Goal: Transaction & Acquisition: Purchase product/service

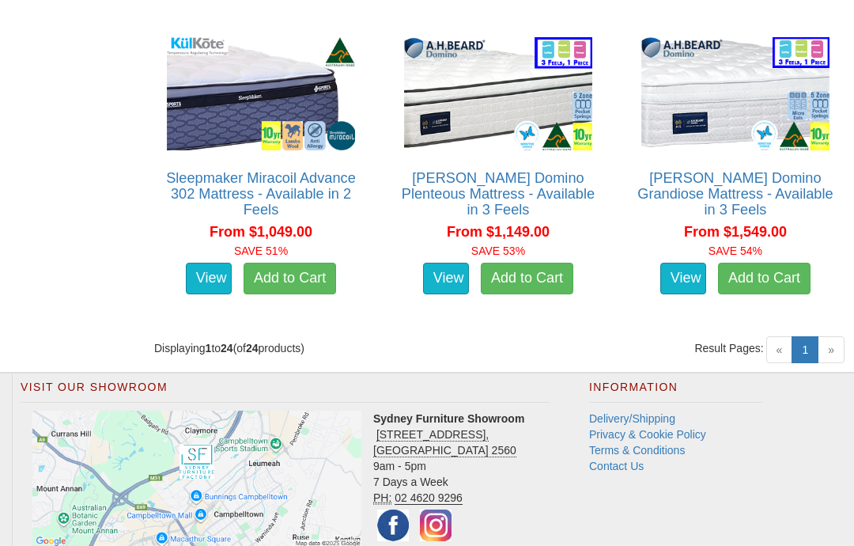
scroll to position [2940, 0]
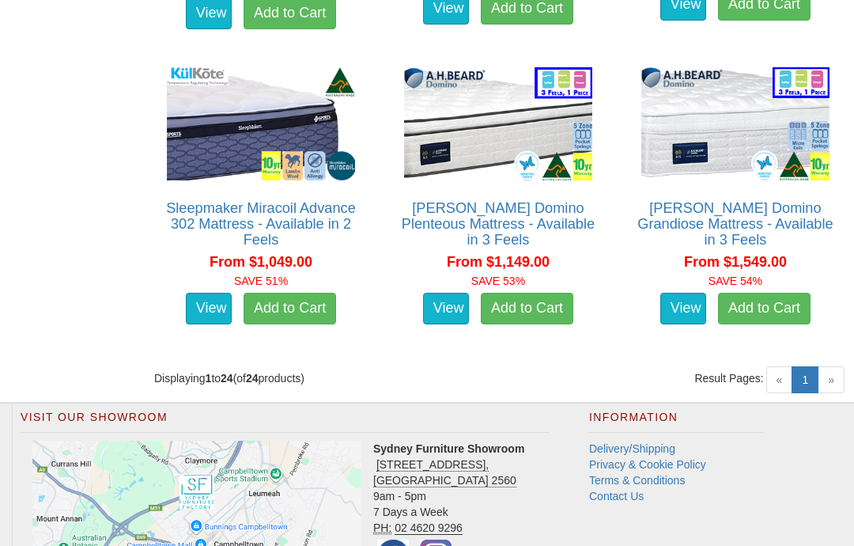
click at [680, 303] on link "View" at bounding box center [683, 309] width 46 height 32
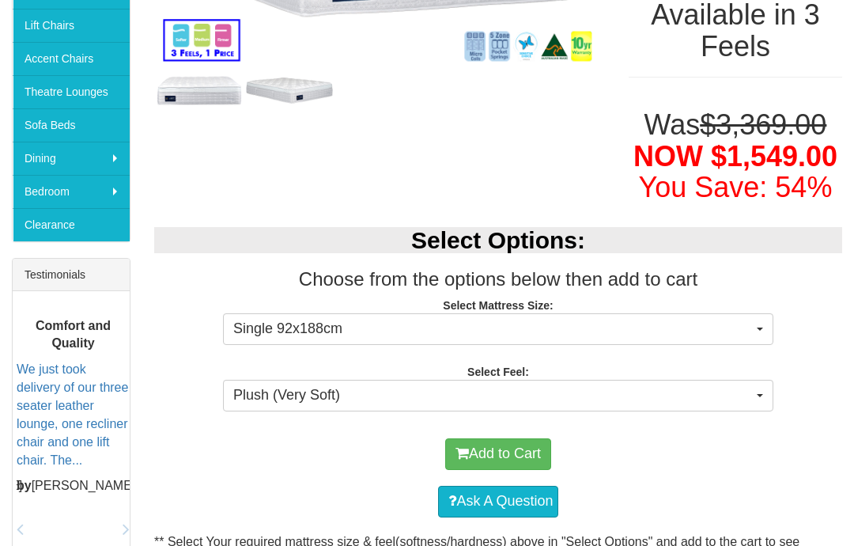
scroll to position [429, 0]
click at [766, 330] on button "Single 92x188cm" at bounding box center [498, 329] width 550 height 32
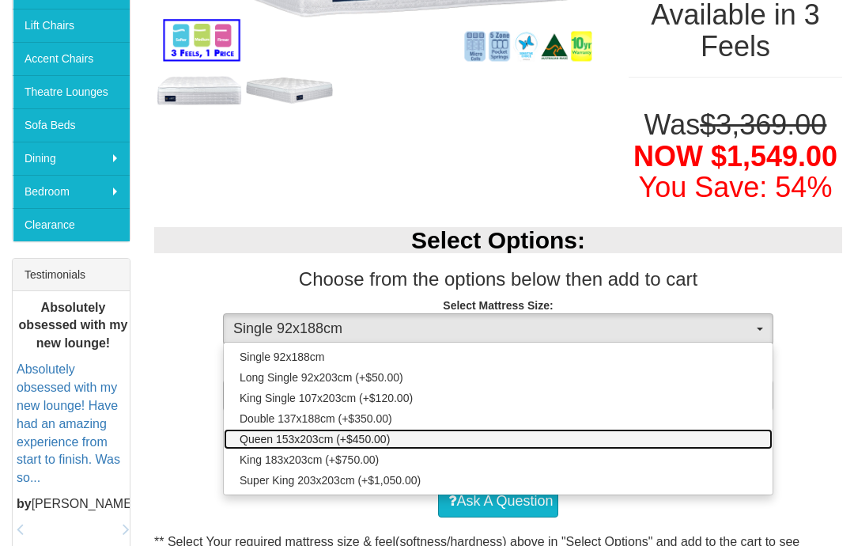
click at [342, 436] on span "Queen 153x203cm (+$450.00)" at bounding box center [315, 439] width 150 height 16
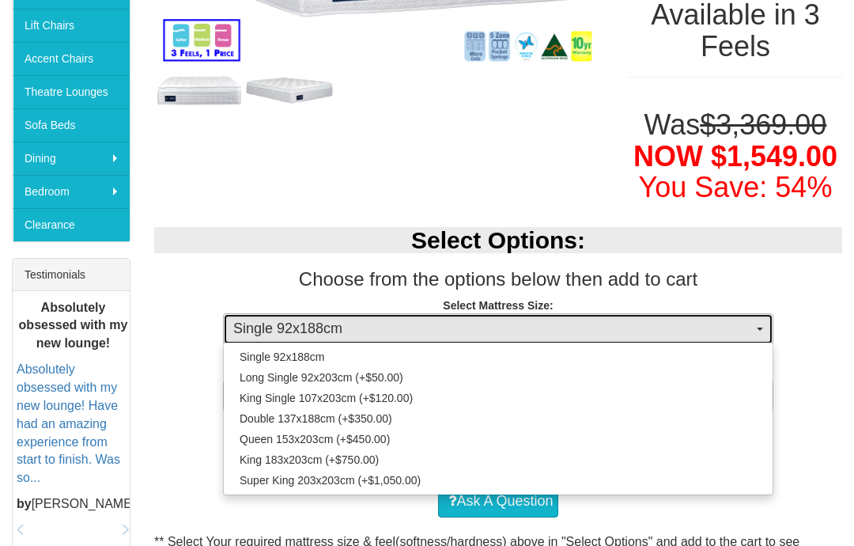
select select "1876"
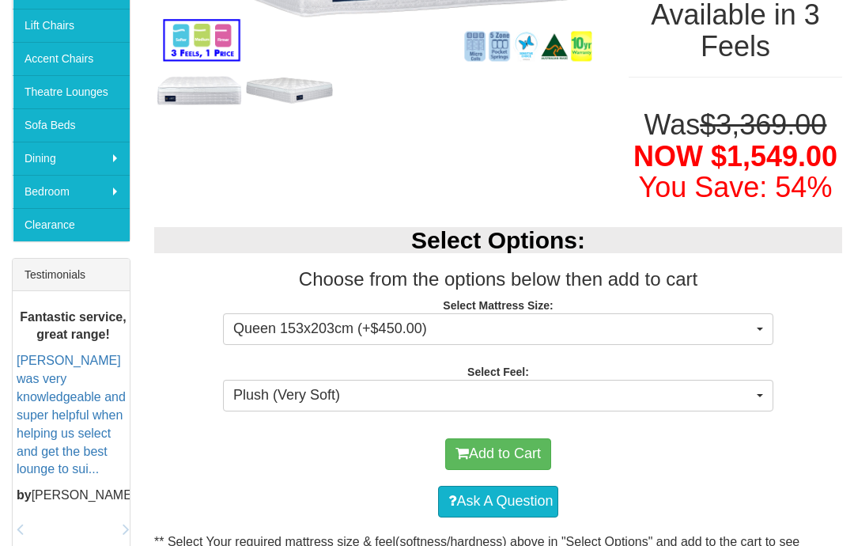
click at [762, 394] on button "Plush (Very Soft)" at bounding box center [498, 396] width 550 height 32
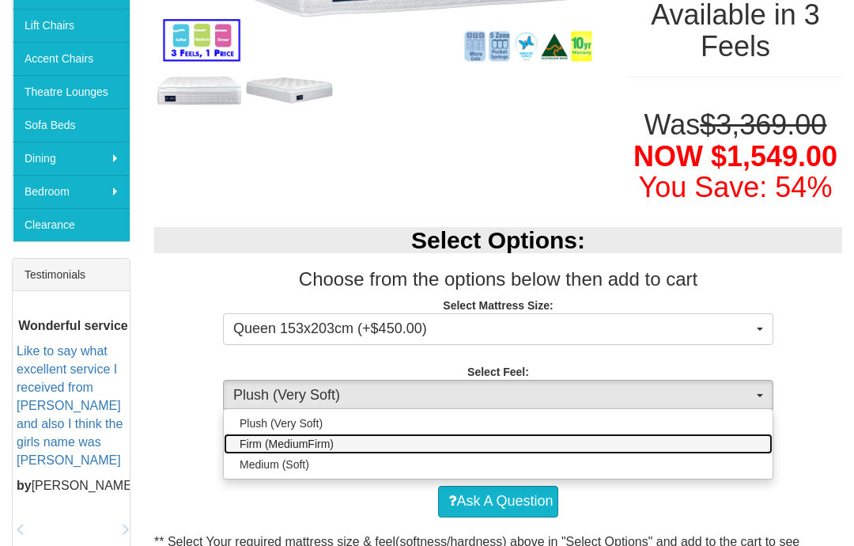
click at [309, 436] on span "Firm (MediumFirm)" at bounding box center [287, 444] width 94 height 16
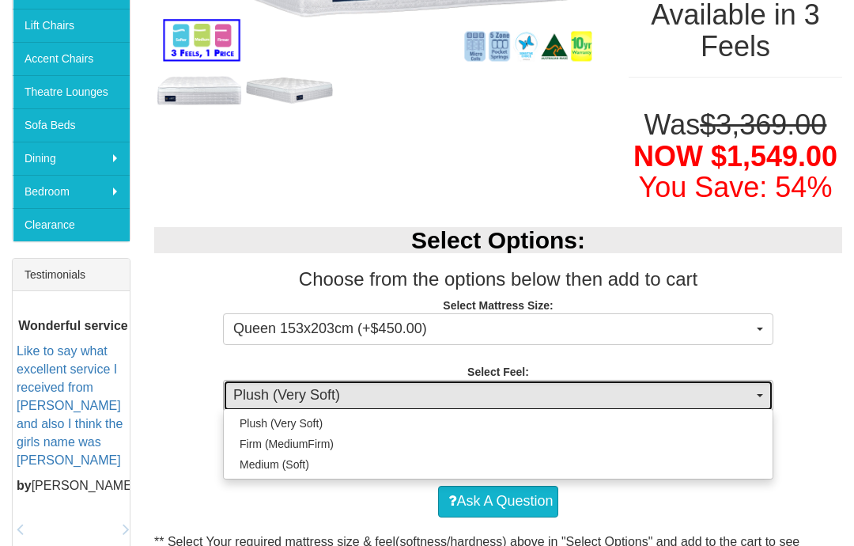
select select "1881"
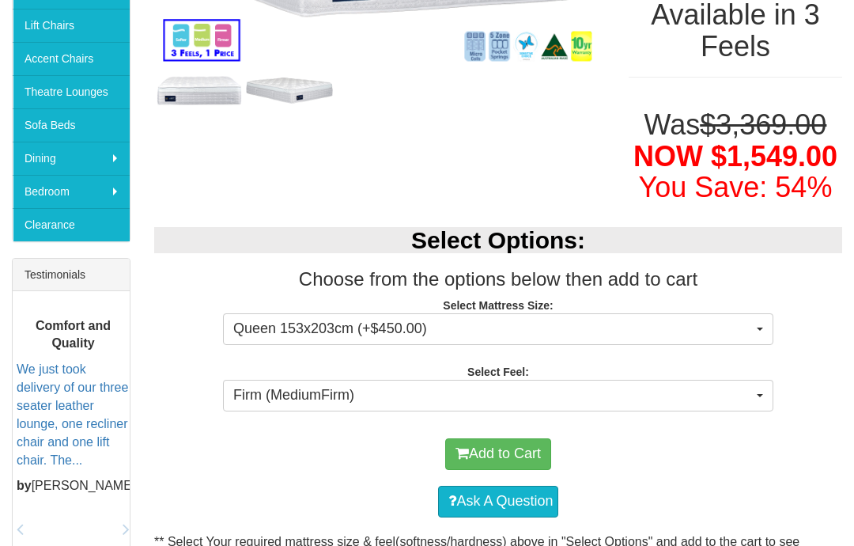
click at [489, 448] on button "Add to Cart" at bounding box center [498, 454] width 106 height 32
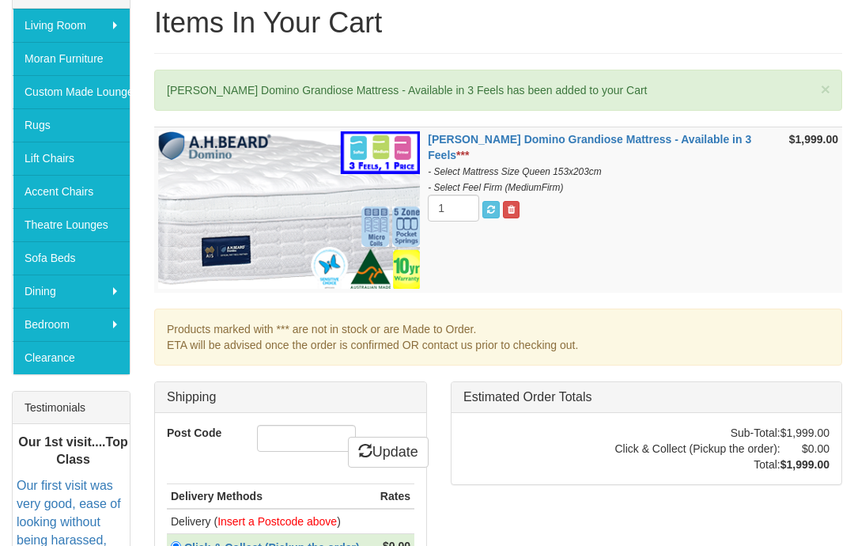
scroll to position [296, 0]
click at [289, 451] on input "Post Code" at bounding box center [306, 438] width 99 height 27
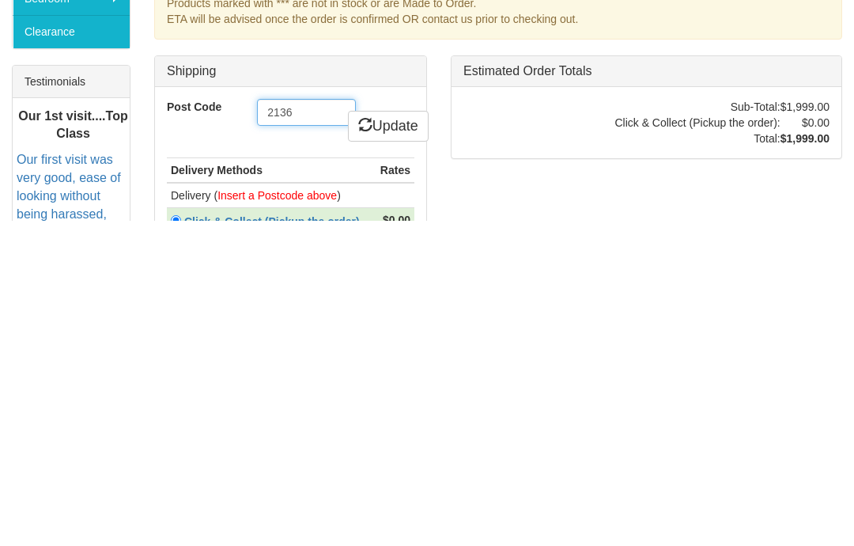
type input "2136"
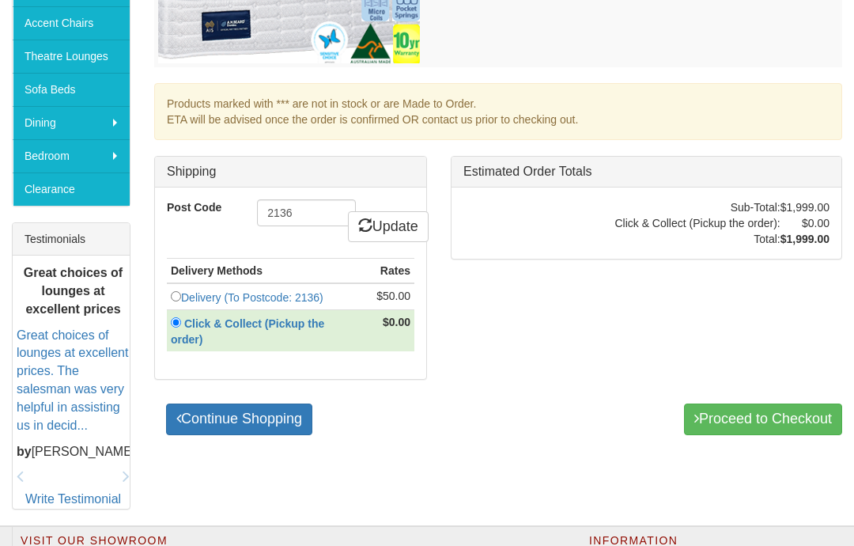
scroll to position [497, 0]
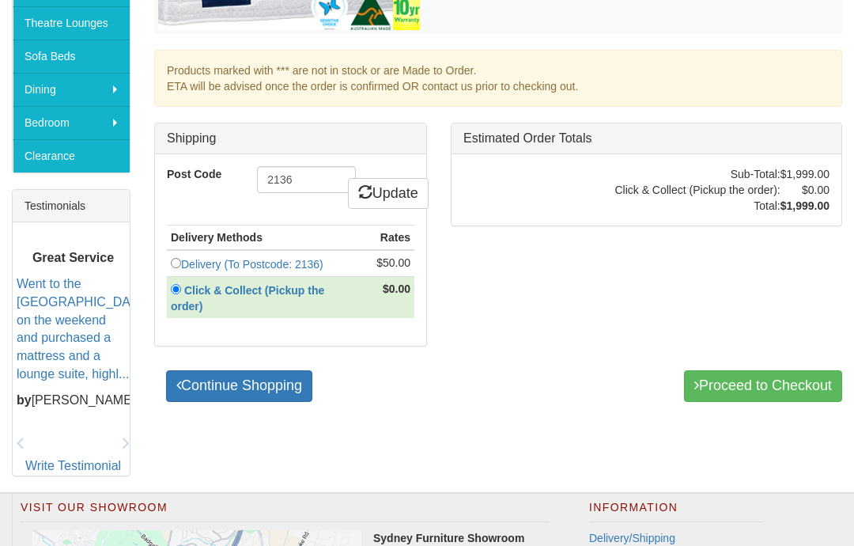
click at [255, 395] on link "Continue Shopping" at bounding box center [239, 386] width 146 height 32
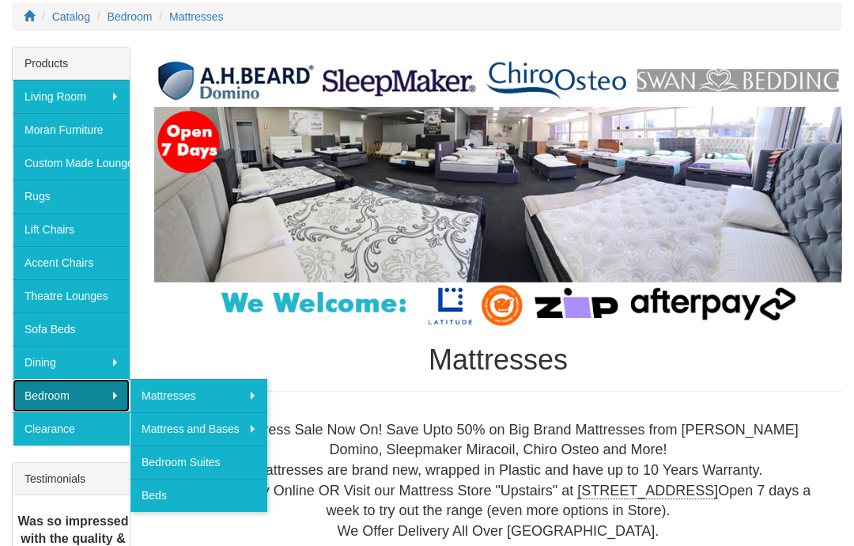
scroll to position [225, 0]
click at [192, 497] on link "Beds" at bounding box center [199, 494] width 138 height 33
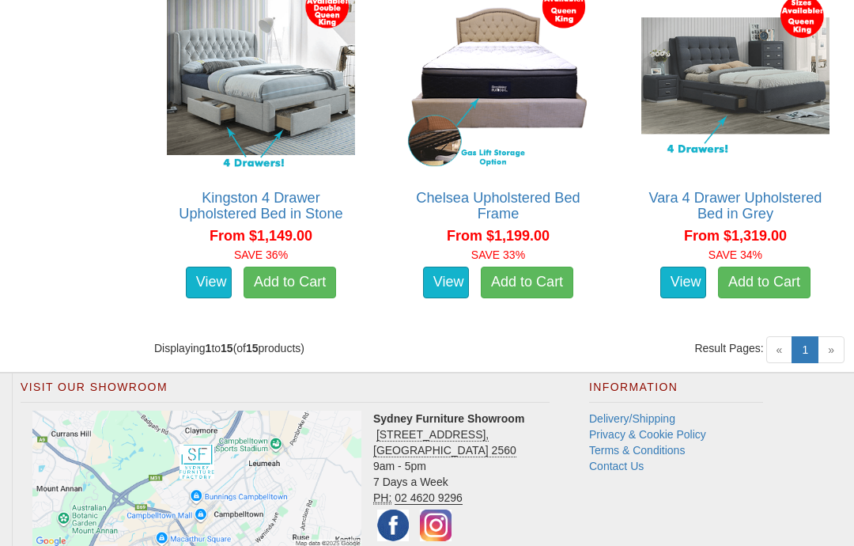
scroll to position [2367, 0]
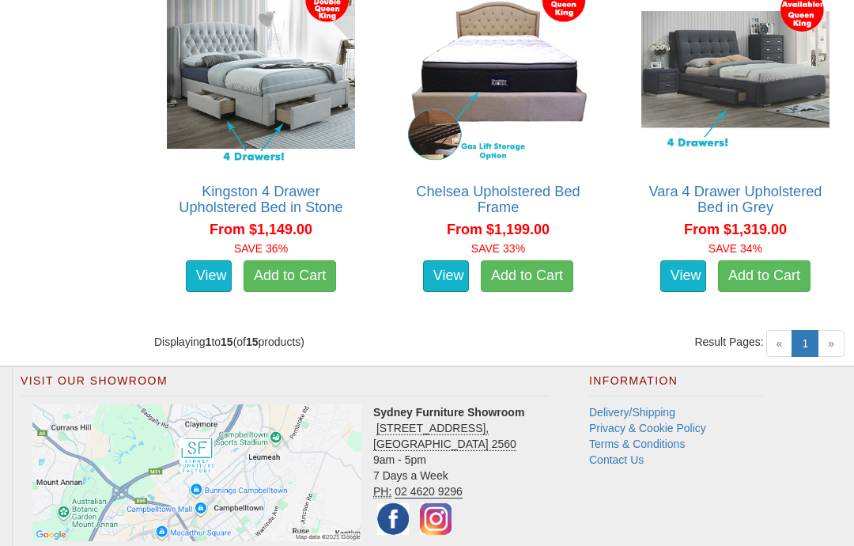
click at [838, 330] on span "»" at bounding box center [831, 343] width 27 height 27
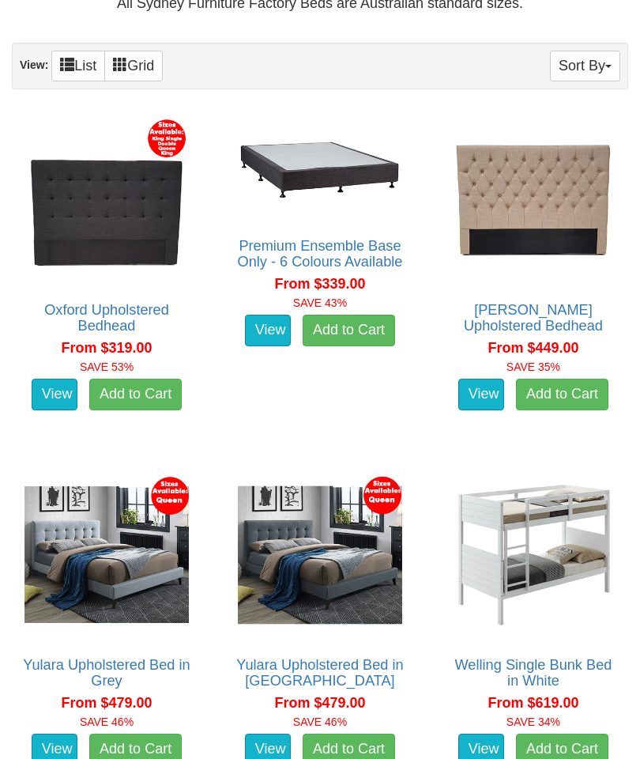
scroll to position [711, 0]
